Goal: Use online tool/utility

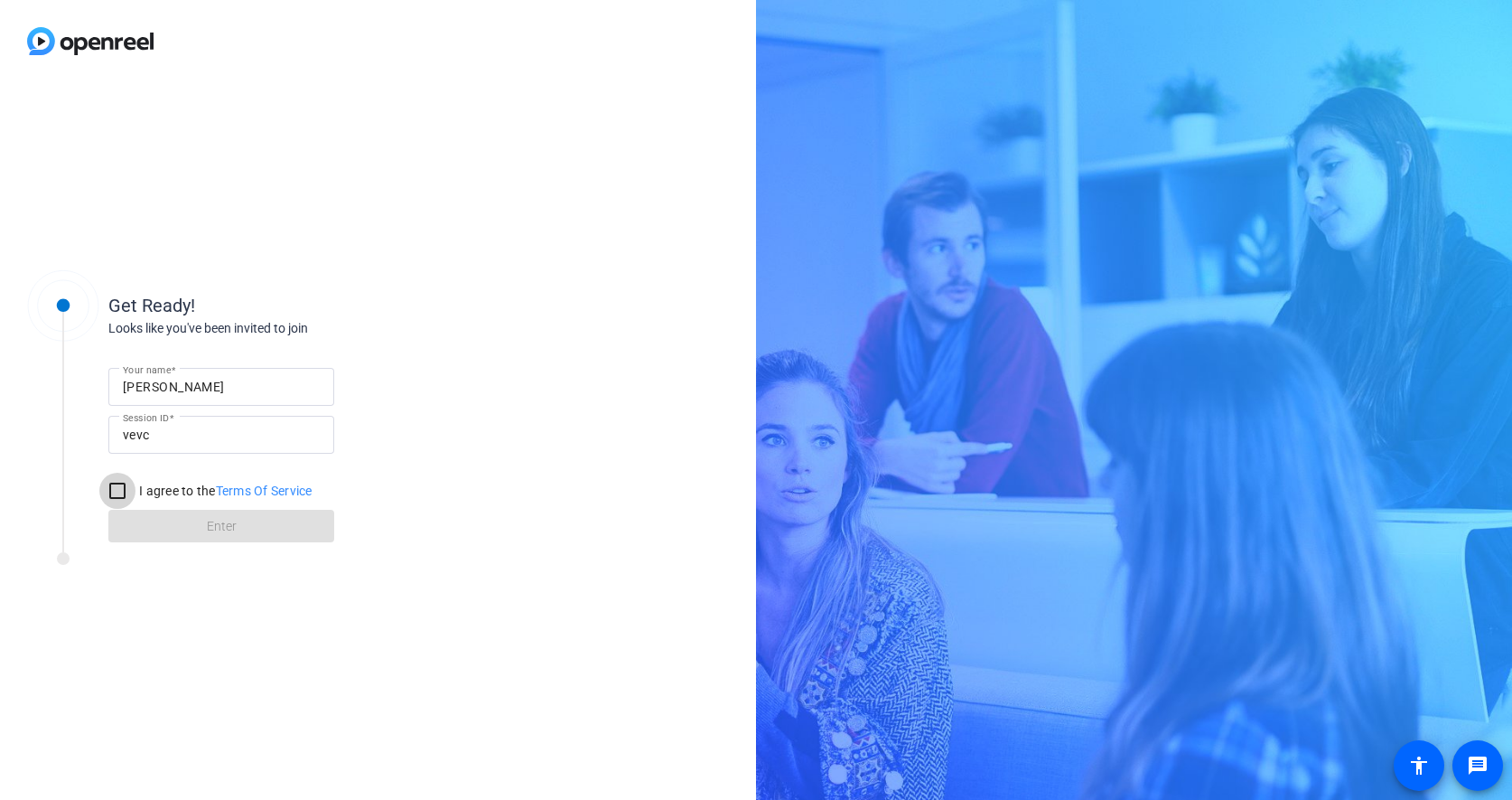
click at [114, 489] on input "I agree to the Terms Of Service" at bounding box center [117, 490] width 36 height 36
checkbox input "true"
click at [144, 525] on span at bounding box center [221, 526] width 226 height 44
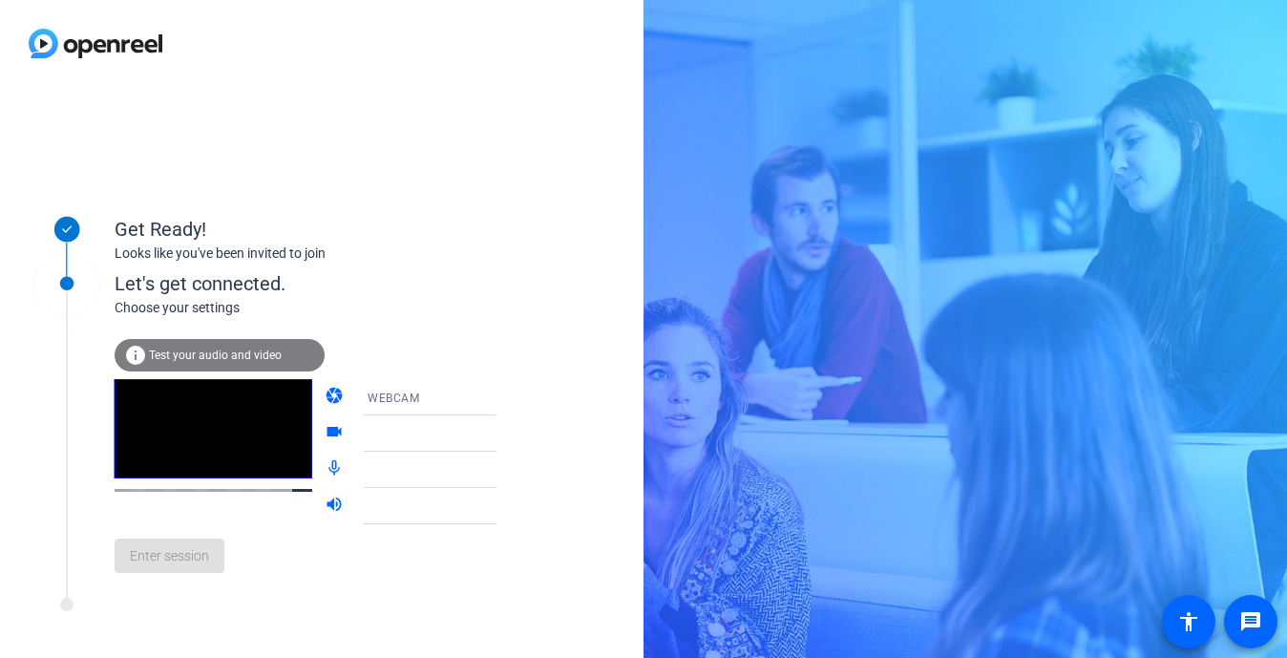
click at [325, 475] on mat-icon "mic_none" at bounding box center [336, 469] width 23 height 23
click at [511, 397] on icon at bounding box center [516, 397] width 10 height 5
click at [476, 397] on div at bounding box center [643, 329] width 1287 height 658
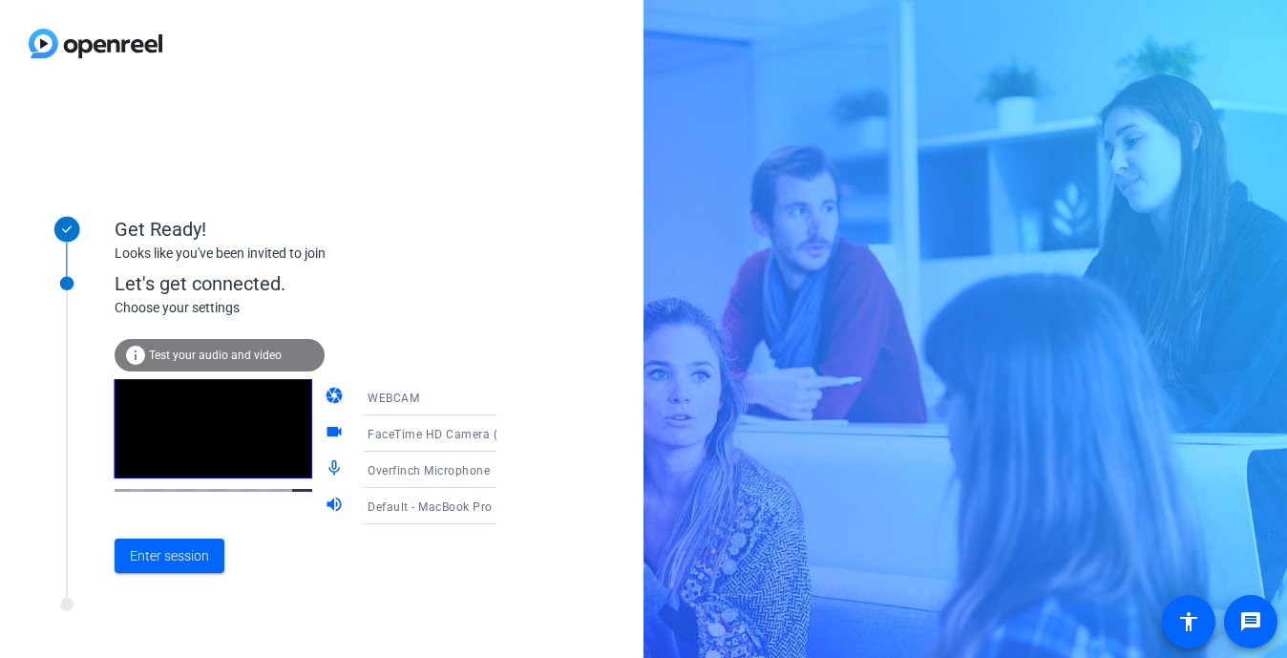
click at [504, 398] on icon at bounding box center [515, 397] width 23 height 23
click at [472, 398] on div at bounding box center [643, 329] width 1287 height 658
click at [325, 397] on mat-icon "camera" at bounding box center [336, 397] width 23 height 23
click at [395, 397] on span "WEBCAM" at bounding box center [394, 397] width 52 height 13
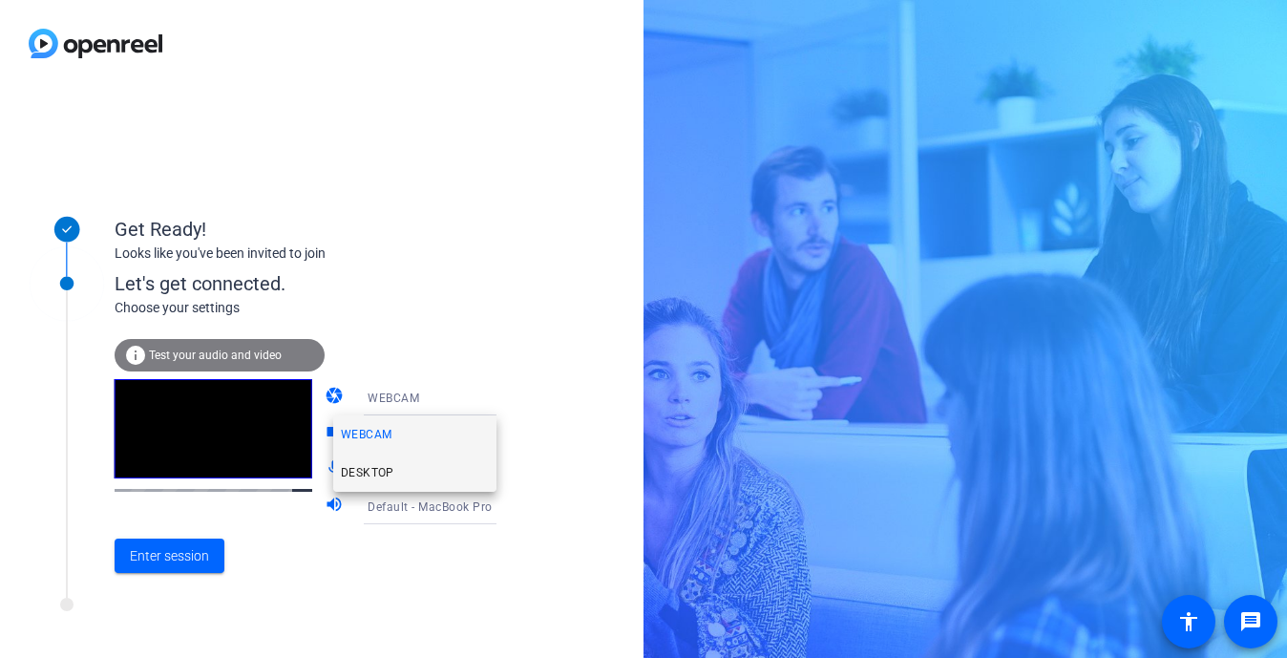
click at [388, 462] on span "DESKTOP" at bounding box center [367, 472] width 53 height 23
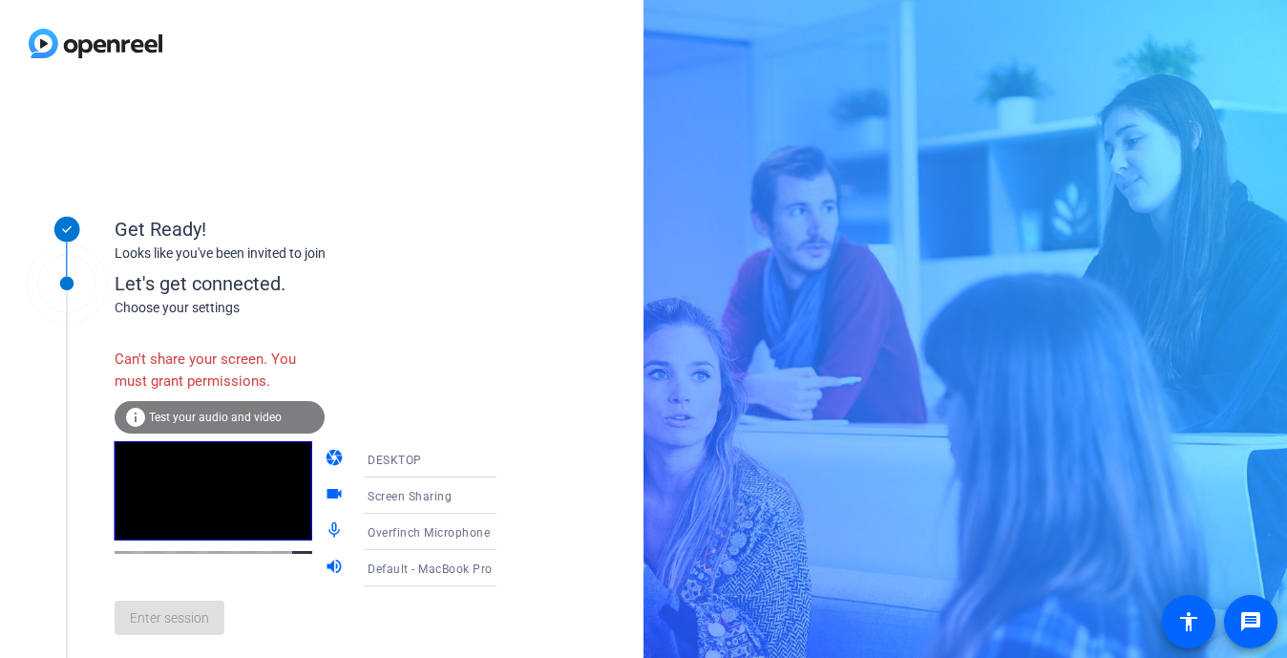
click at [380, 455] on span "DESKTOP" at bounding box center [395, 459] width 54 height 13
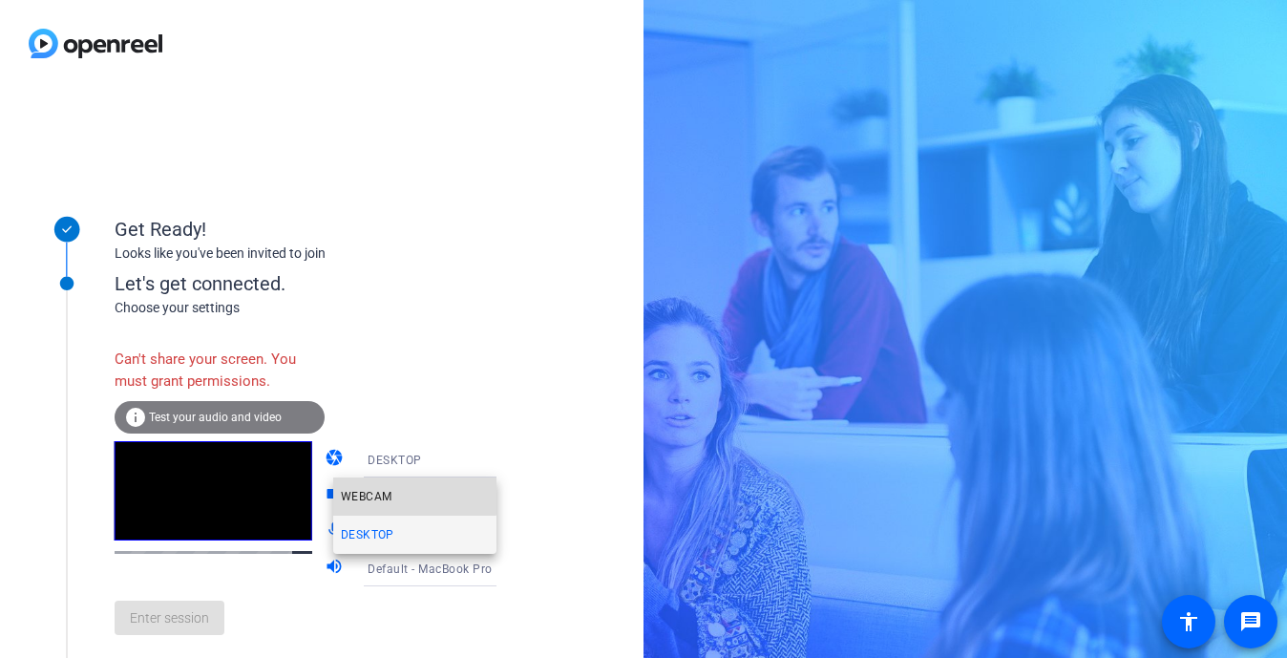
click at [373, 488] on span "WEBCAM" at bounding box center [366, 496] width 51 height 23
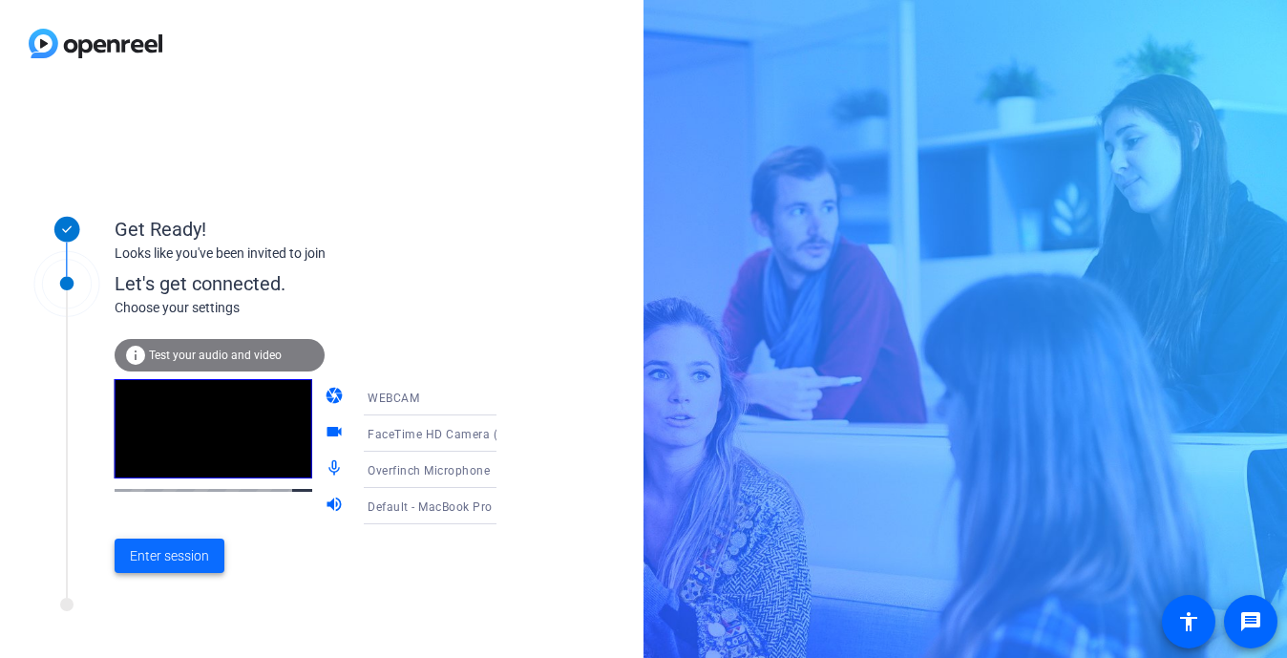
click at [194, 558] on span "Enter session" at bounding box center [169, 556] width 79 height 20
